Goal: Information Seeking & Learning: Learn about a topic

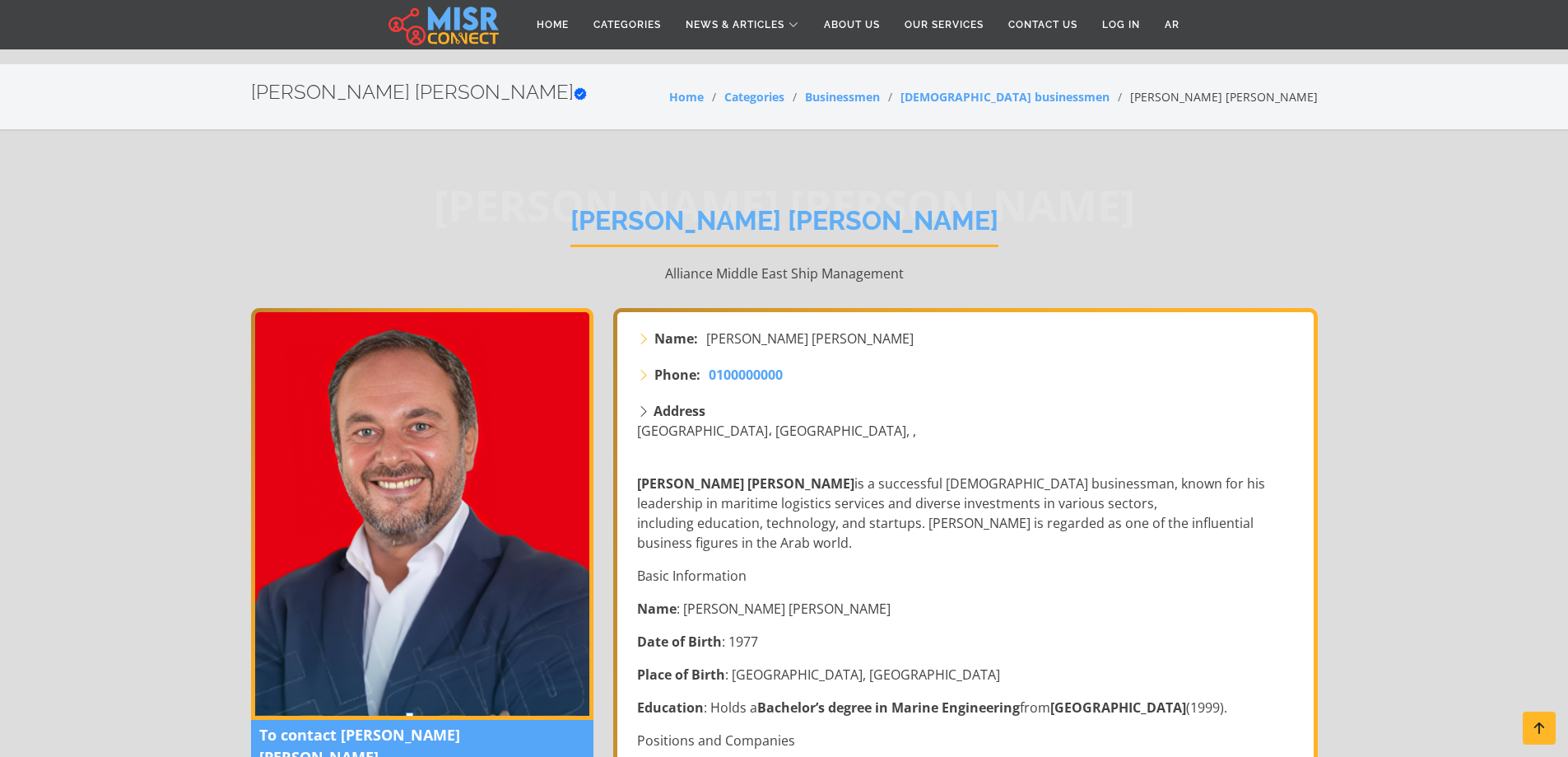
scroll to position [97, 0]
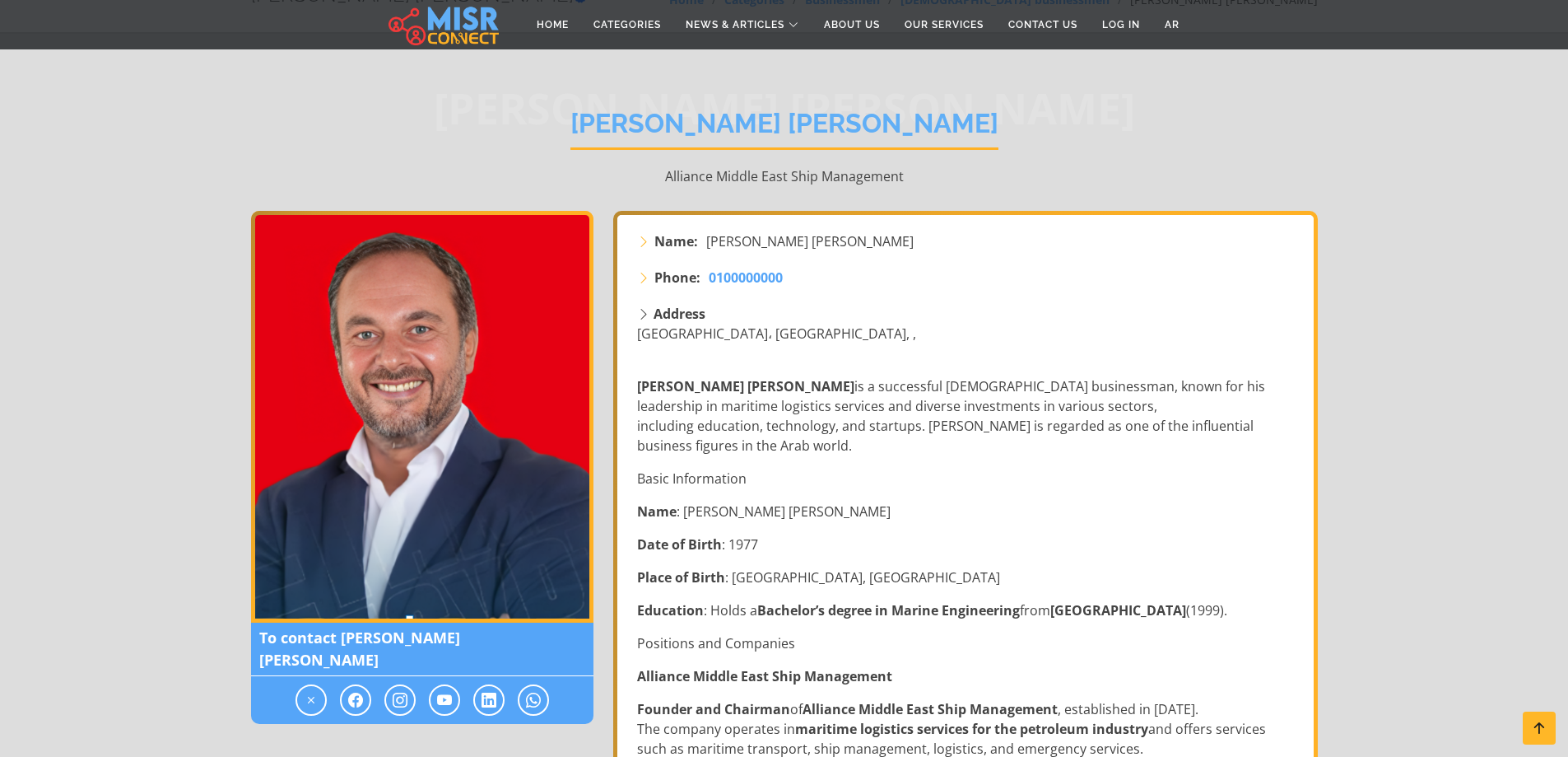
click at [490, 690] on icon at bounding box center [489, 699] width 14 height 20
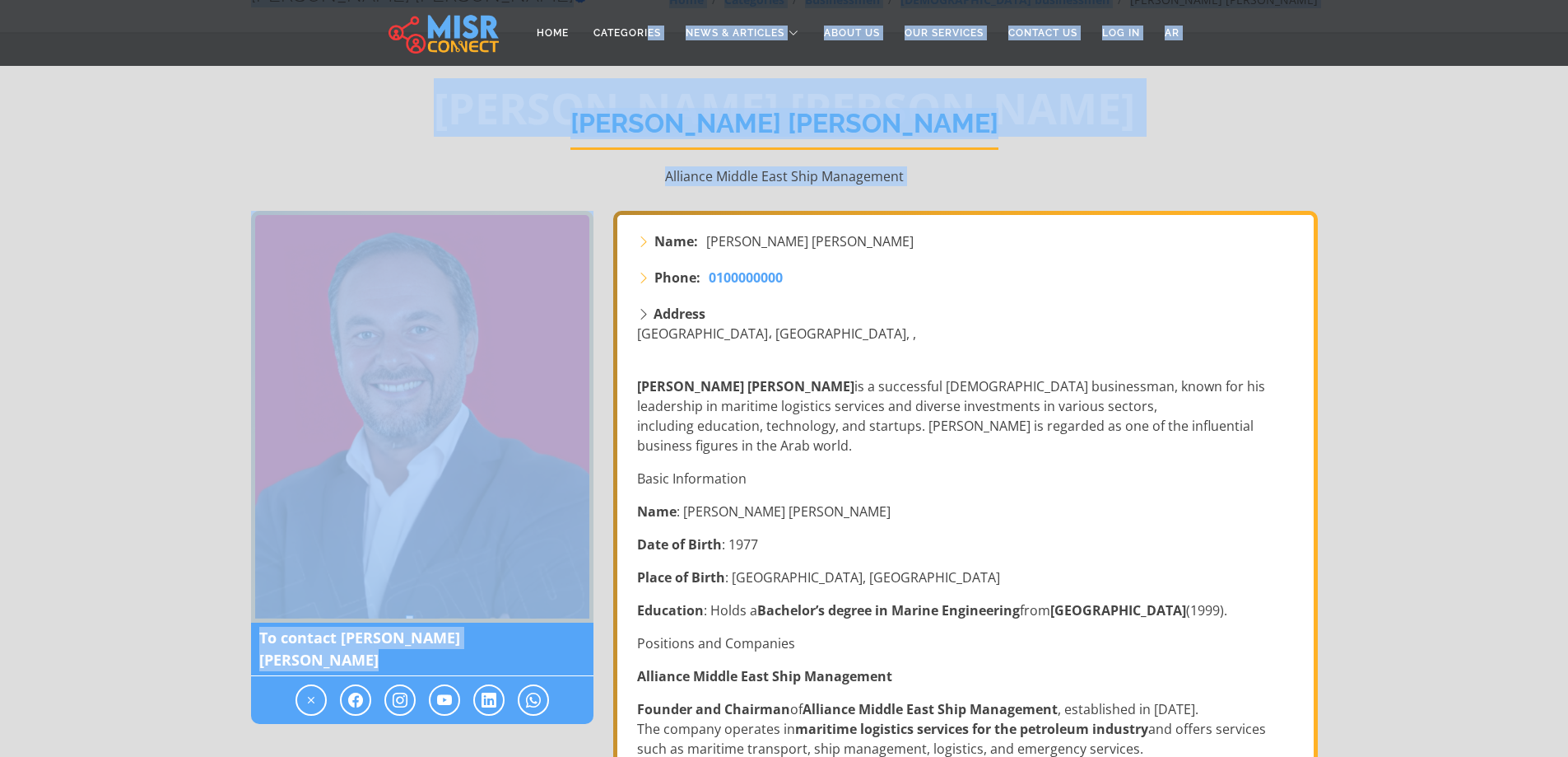
scroll to position [0, 0]
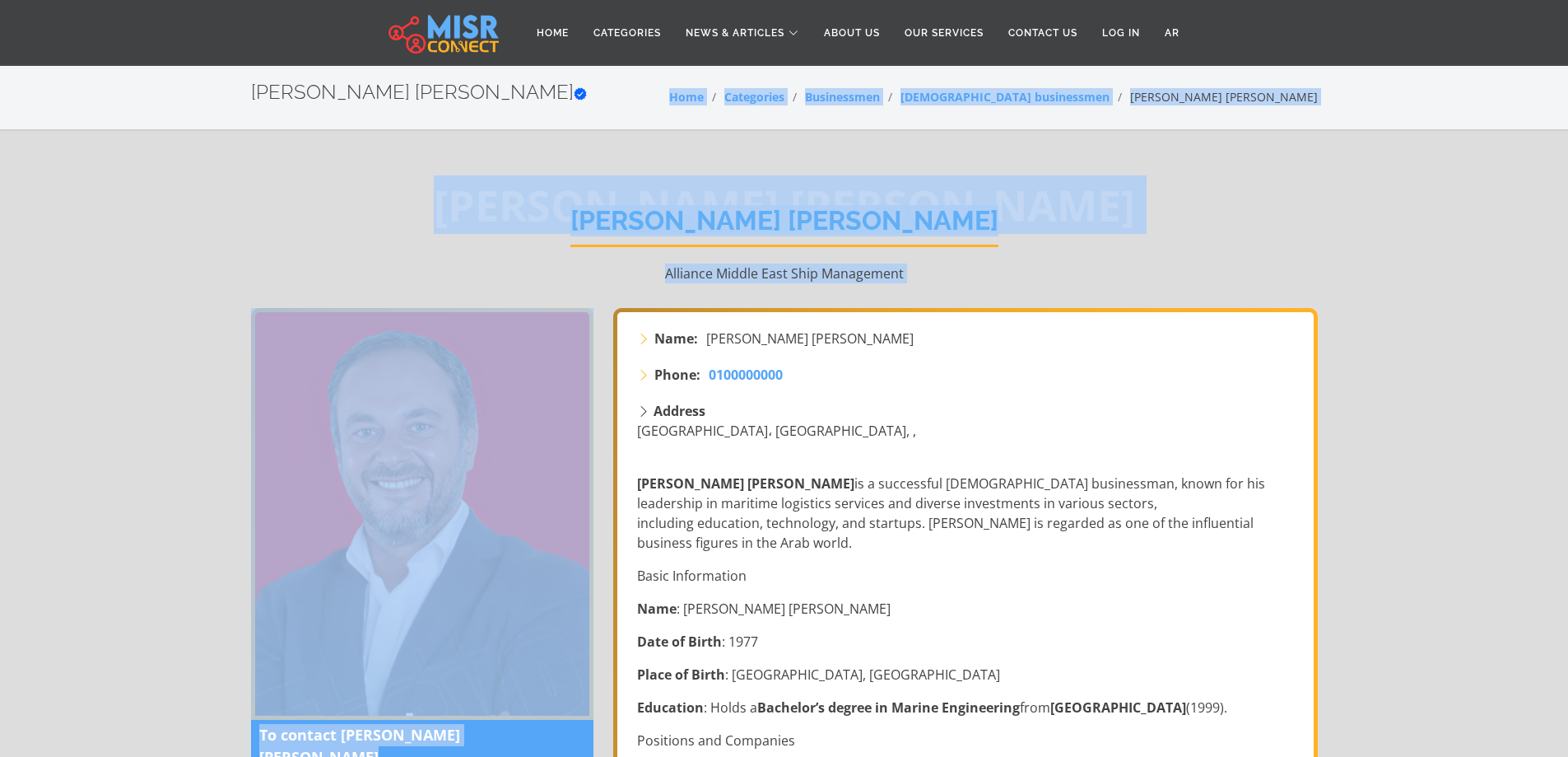
drag, startPoint x: 490, startPoint y: 672, endPoint x: 618, endPoint y: -100, distance: 782.5
click at [609, 274] on p "Alliance Middle East Ship Management" at bounding box center [784, 273] width 1067 height 20
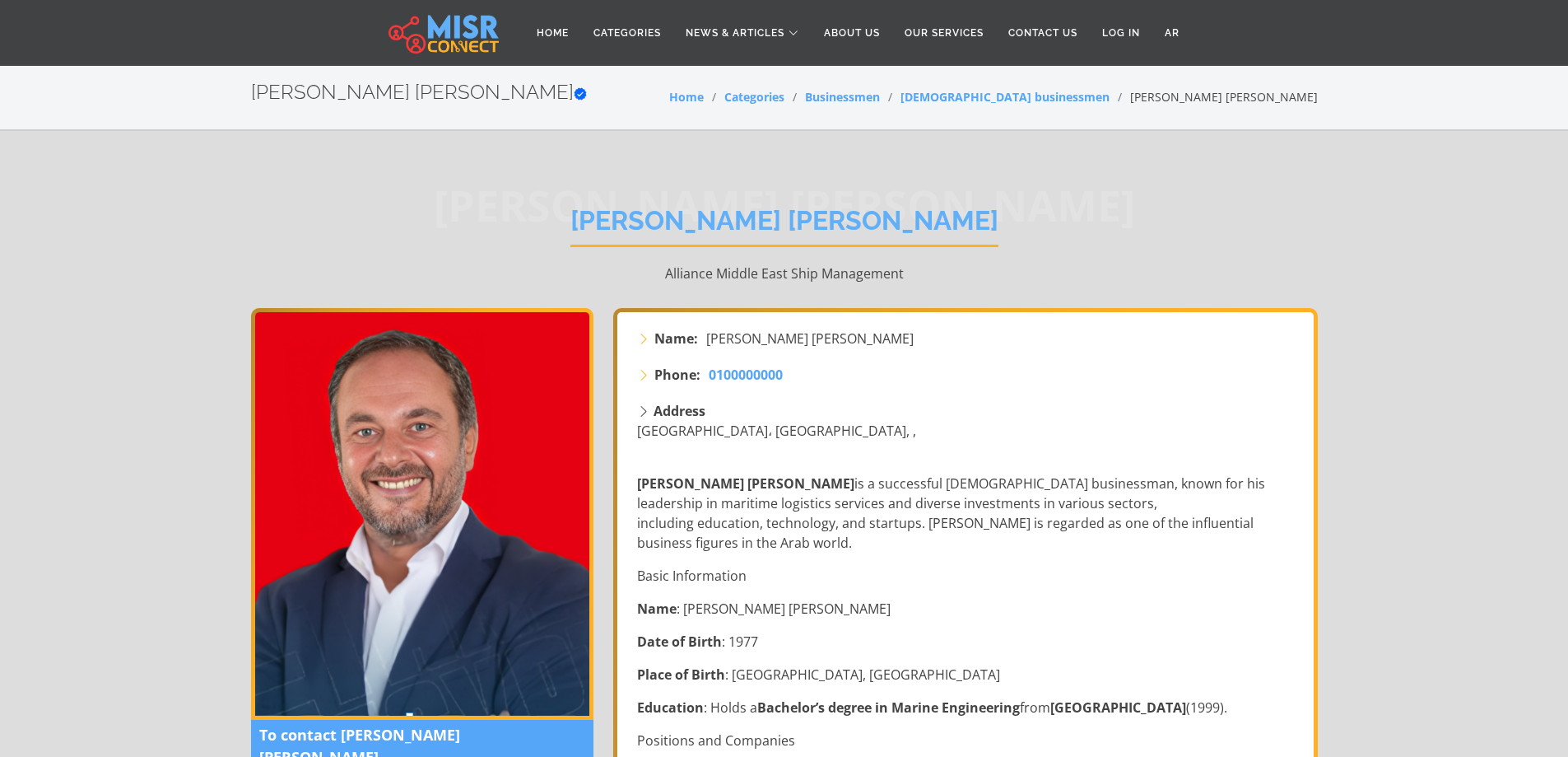
scroll to position [180, 0]
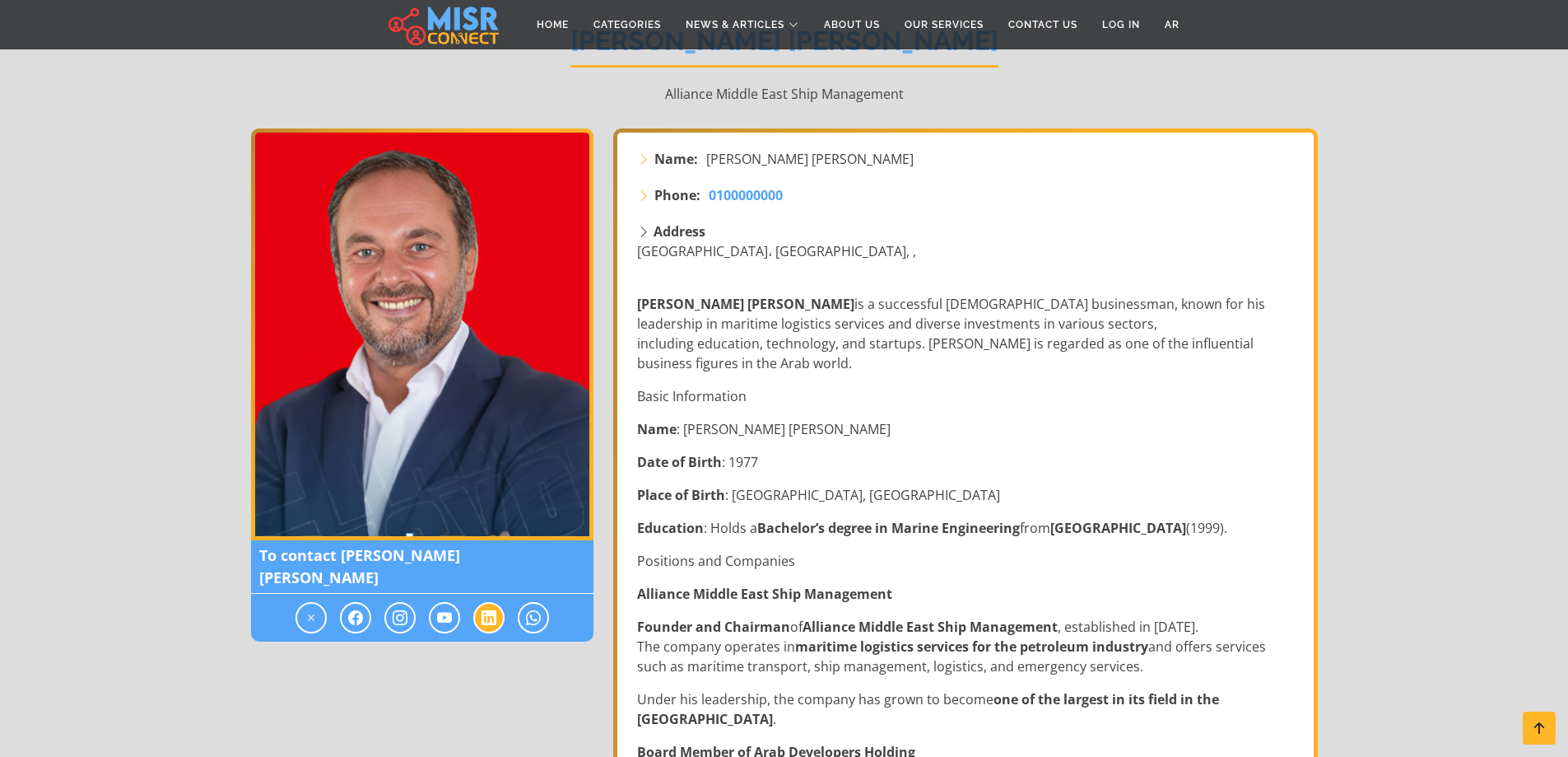
click at [494, 608] on icon at bounding box center [489, 618] width 14 height 20
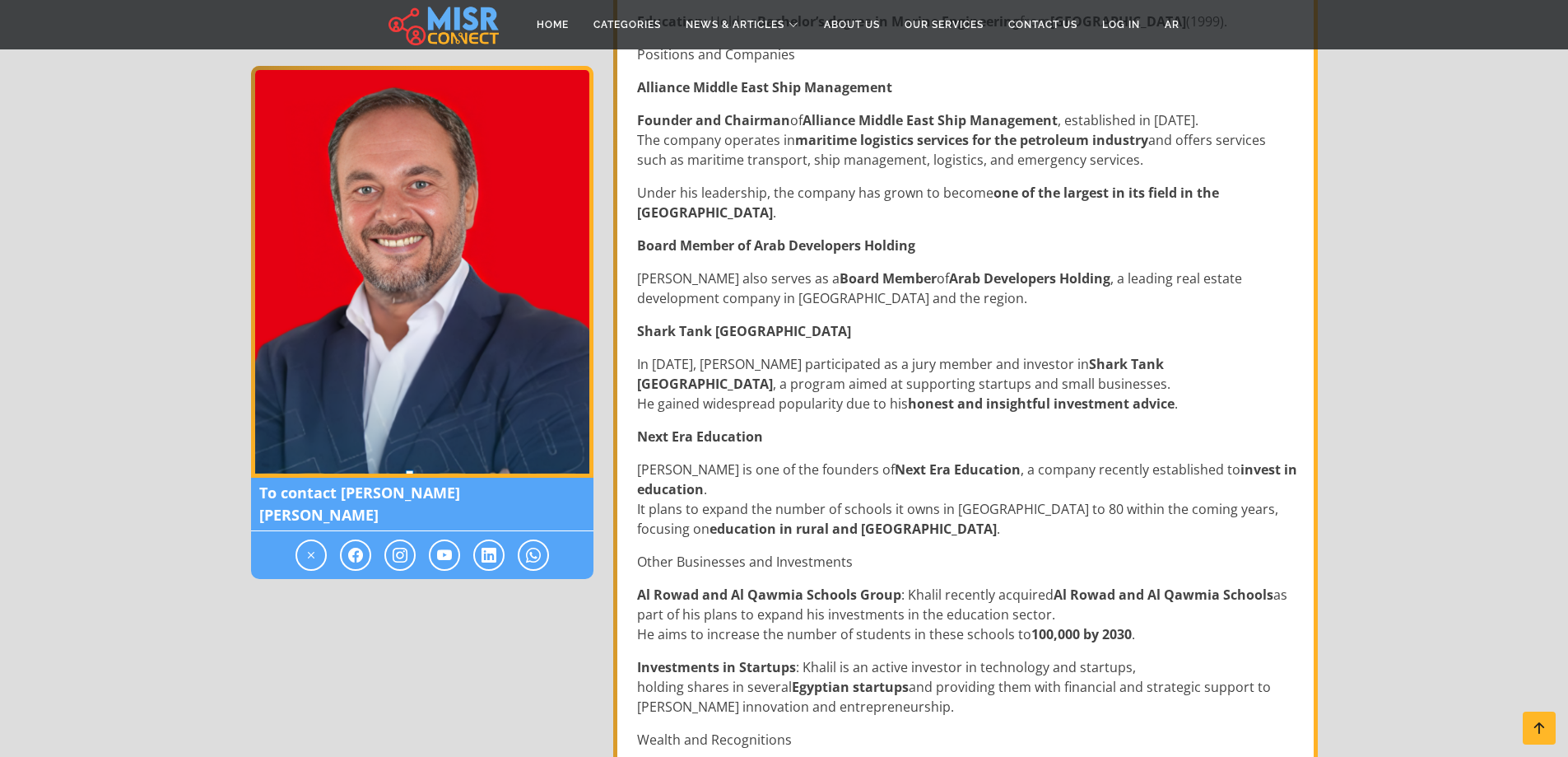
scroll to position [694, 0]
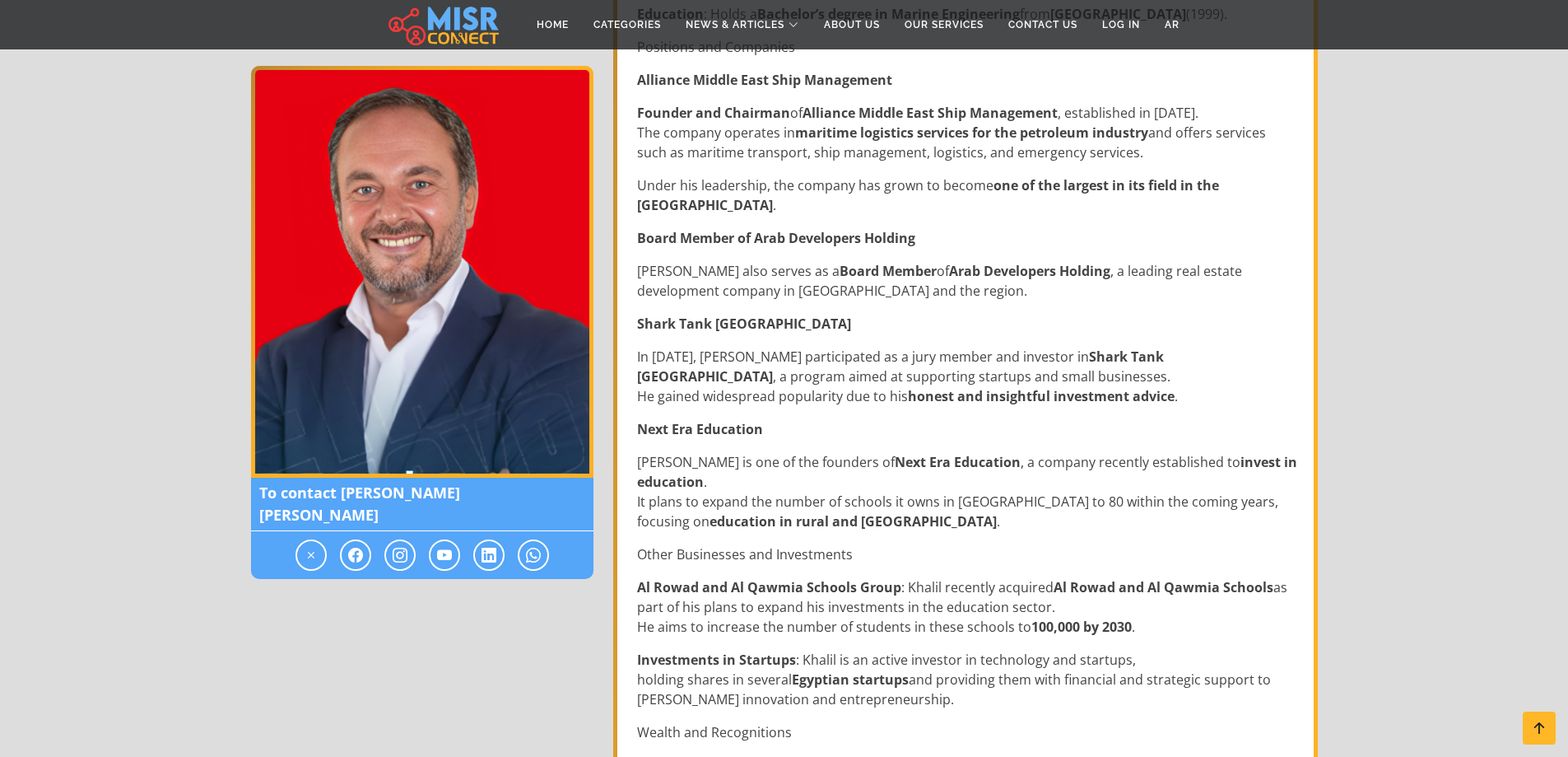
click at [916, 385] on p "In [DATE], [PERSON_NAME] participated as a jury member and investor in Shark Ta…" at bounding box center [968, 377] width 661 height 60
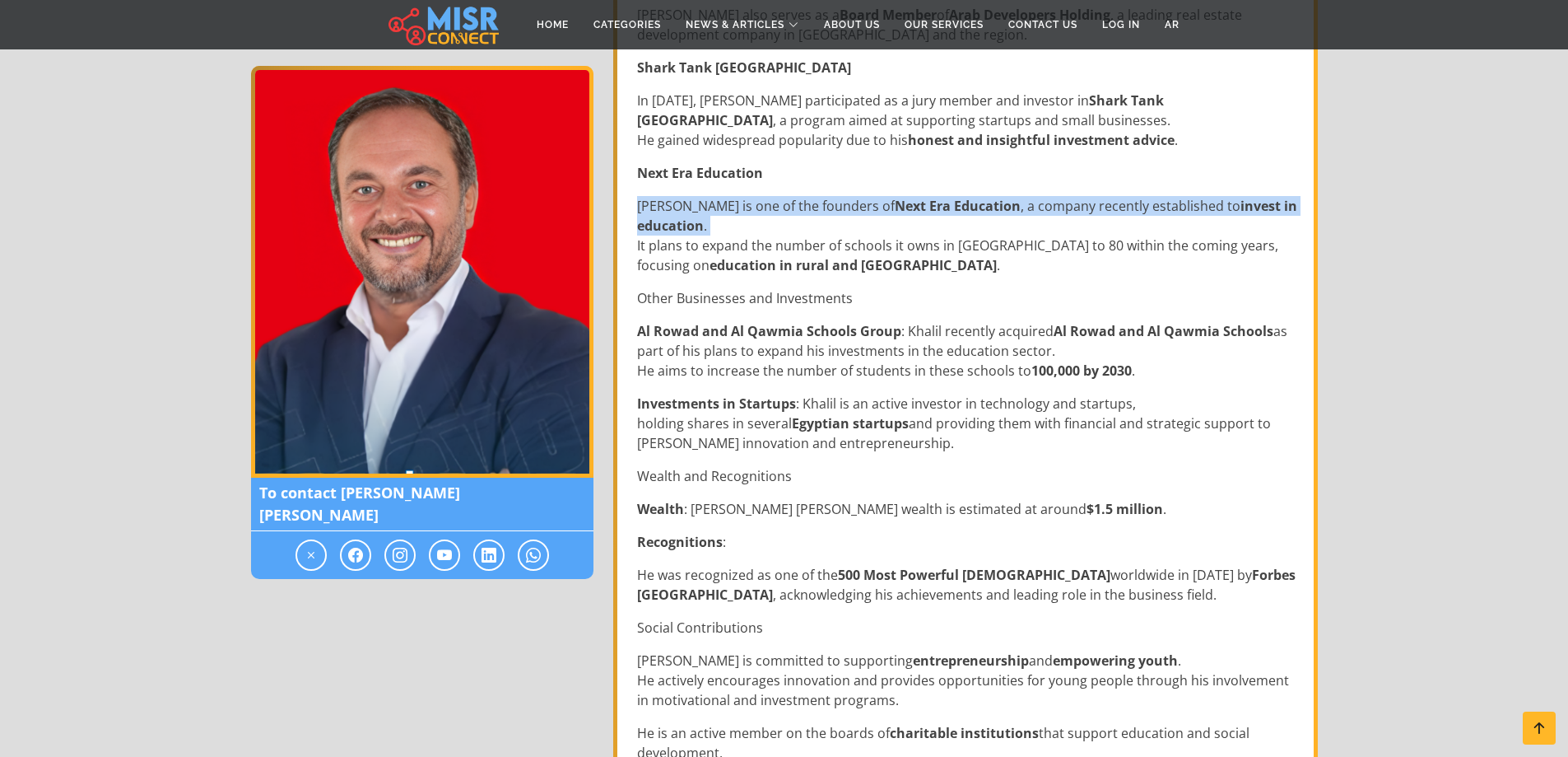
scroll to position [951, 0]
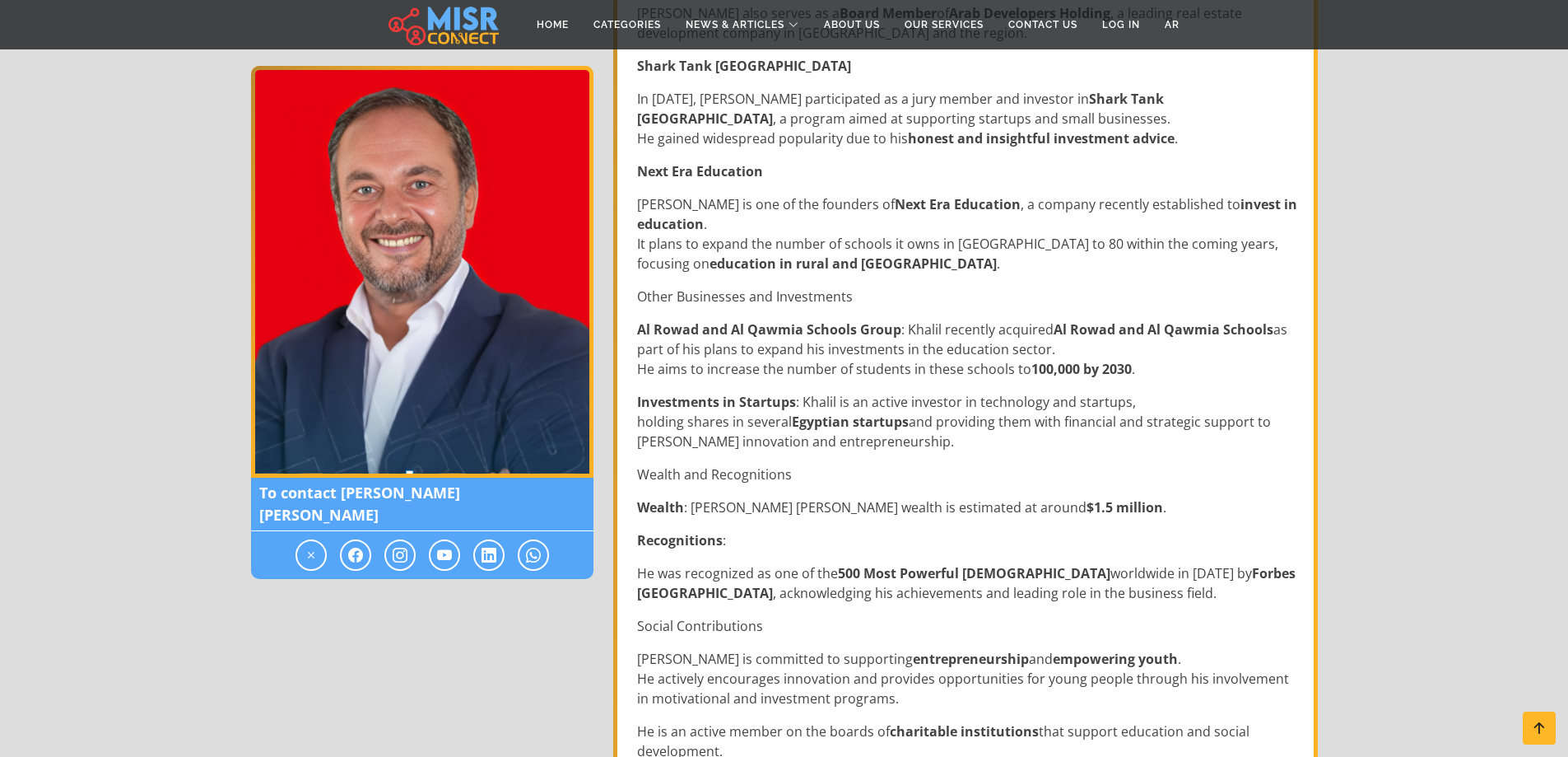
click at [794, 528] on div "[PERSON_NAME] [PERSON_NAME] is a successful [DEMOGRAPHIC_DATA] businessman, kno…" at bounding box center [967, 607] width 680 height 2196
click at [803, 511] on p "Wealth : [PERSON_NAME] [PERSON_NAME] wealth is estimated at around $1.5 million…" at bounding box center [968, 507] width 661 height 20
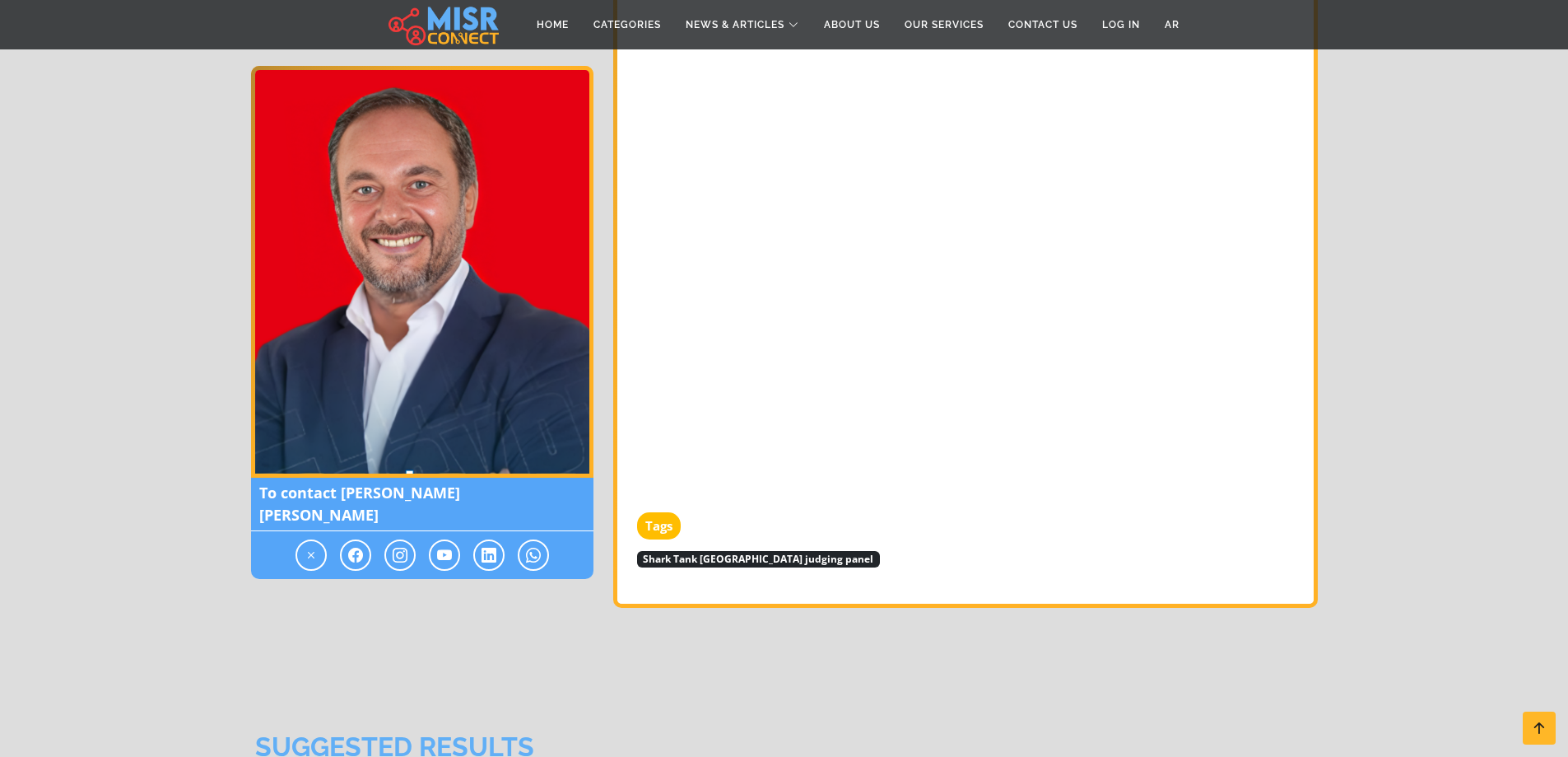
scroll to position [2151, 0]
